Goal: Task Accomplishment & Management: Complete application form

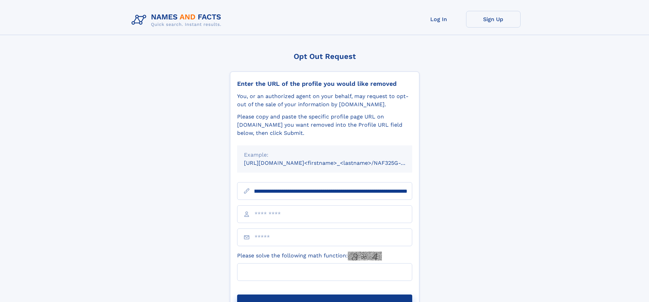
scroll to position [0, 78]
type input "**********"
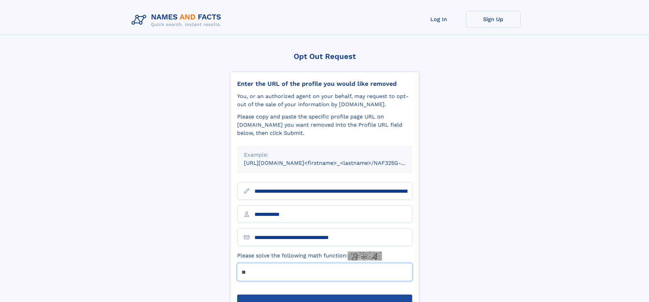
type input "**"
click at [324, 294] on button "Submit Opt Out Request" at bounding box center [324, 305] width 175 height 22
